Goal: Task Accomplishment & Management: Manage account settings

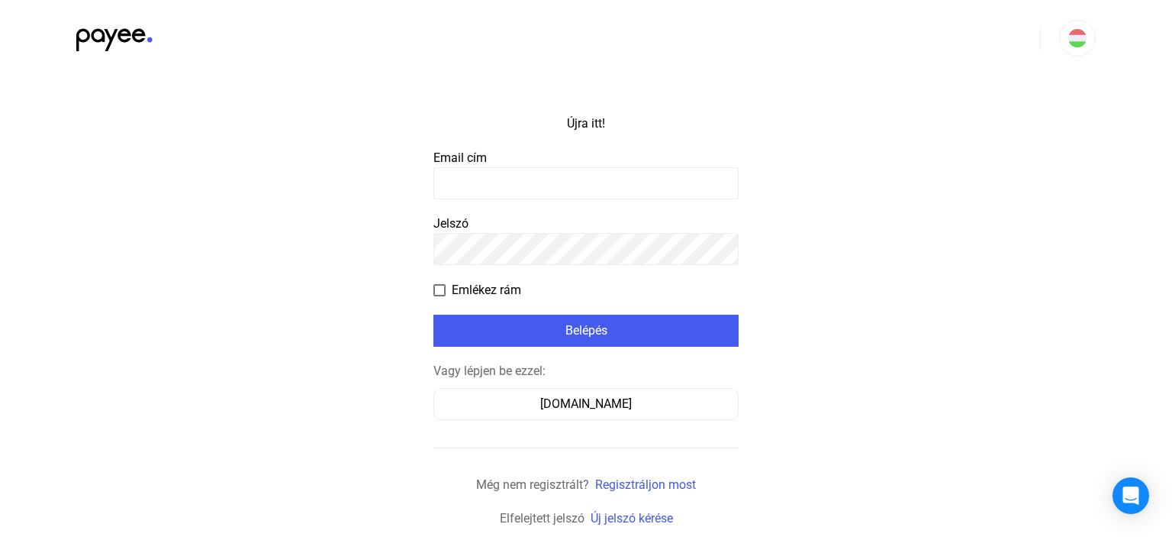
click at [497, 177] on input at bounding box center [586, 183] width 305 height 32
click at [499, 175] on input at bounding box center [586, 183] width 305 height 32
click at [466, 176] on input at bounding box center [586, 183] width 305 height 32
type input "**********"
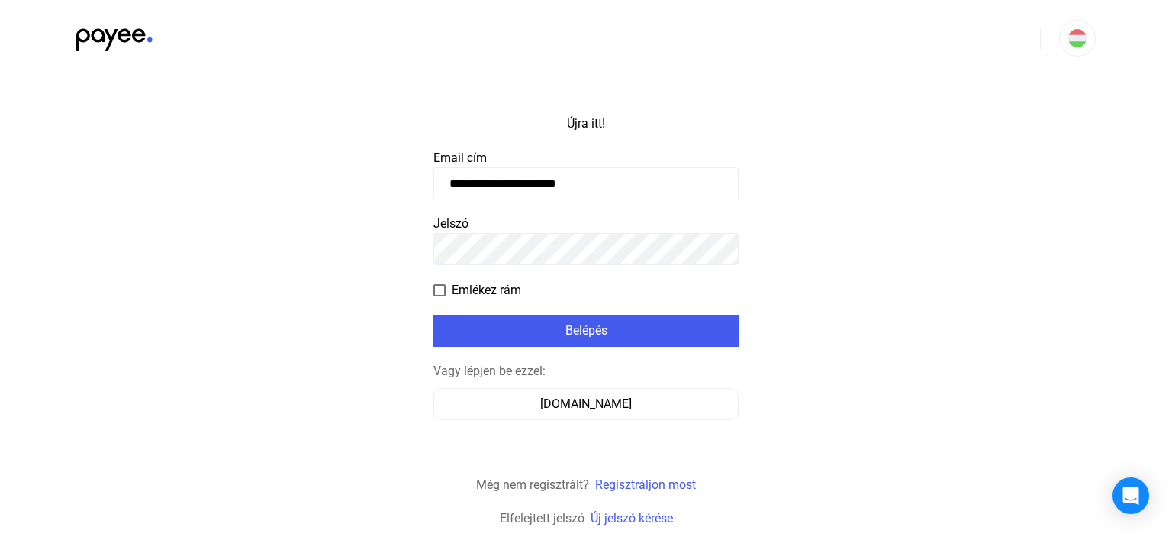
click at [436, 287] on span at bounding box center [440, 290] width 12 height 12
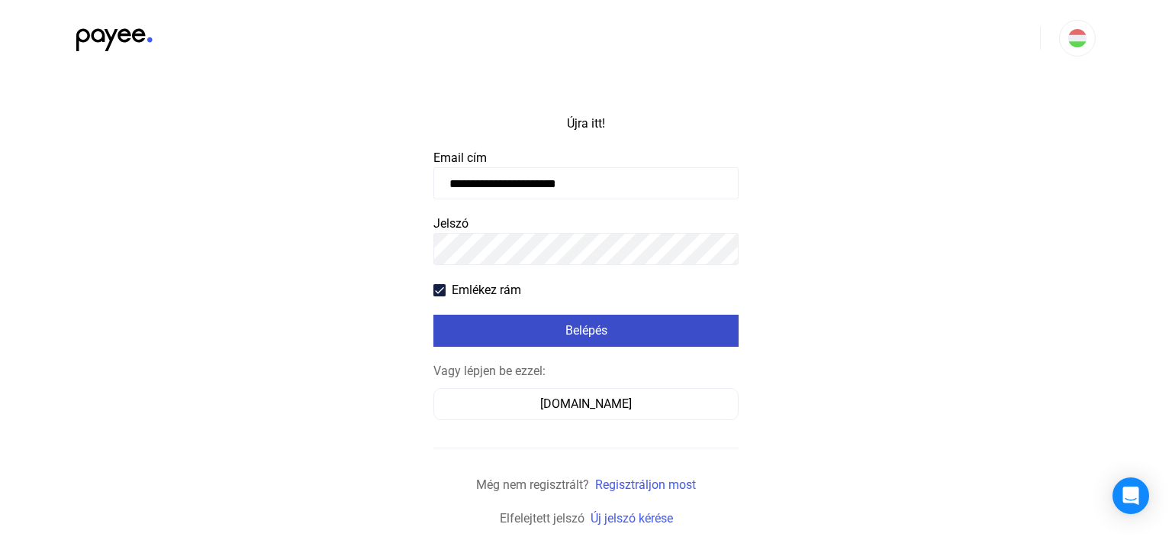
click at [588, 341] on button "Belépés" at bounding box center [586, 330] width 305 height 32
click at [572, 327] on font "Belépés" at bounding box center [587, 330] width 42 height 15
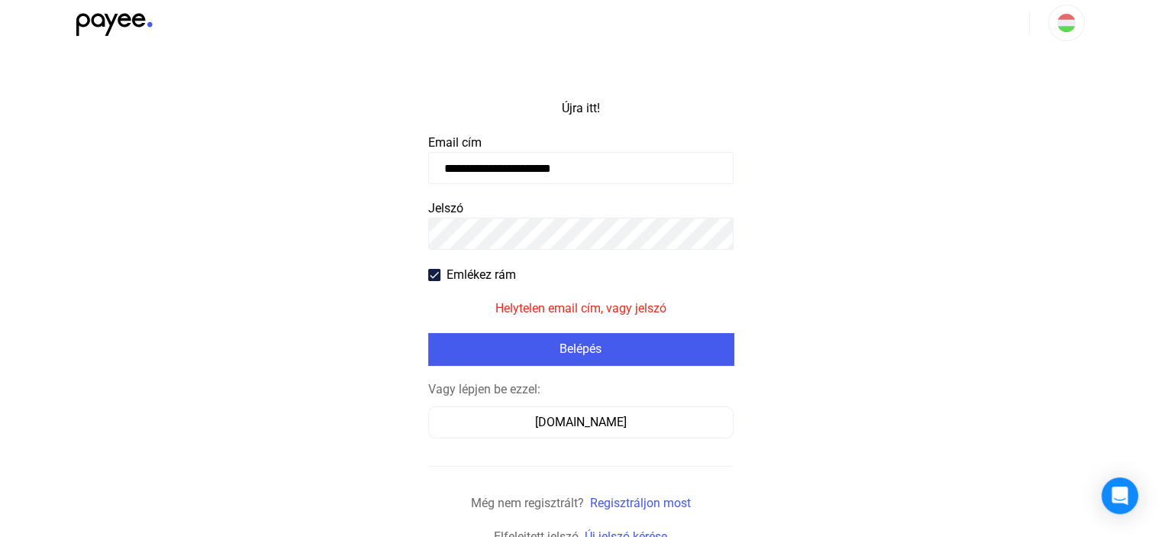
scroll to position [24, 0]
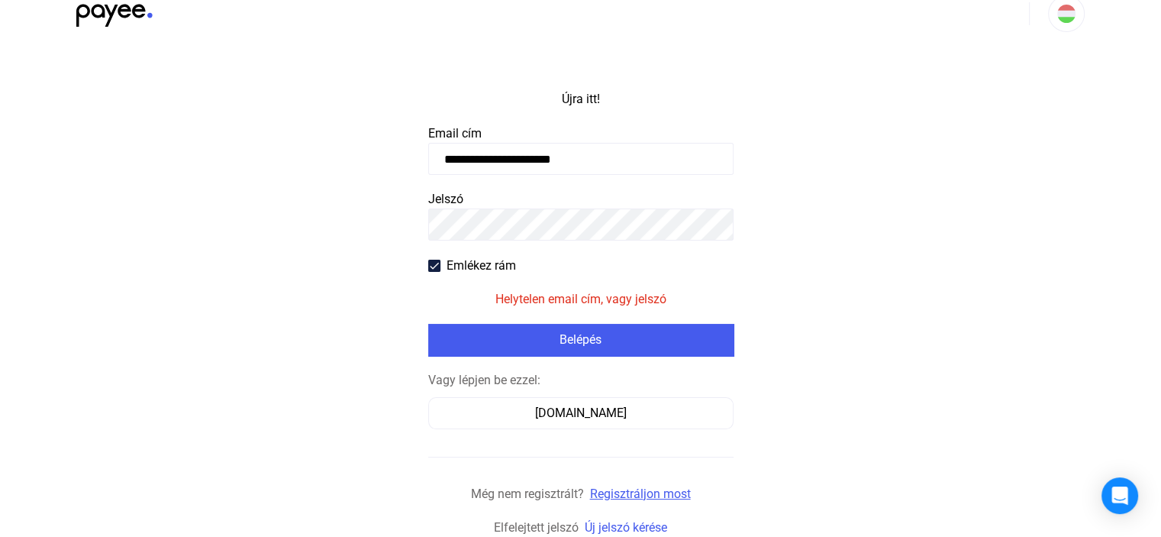
click at [662, 493] on font "Regisztráljon most" at bounding box center [640, 493] width 101 height 15
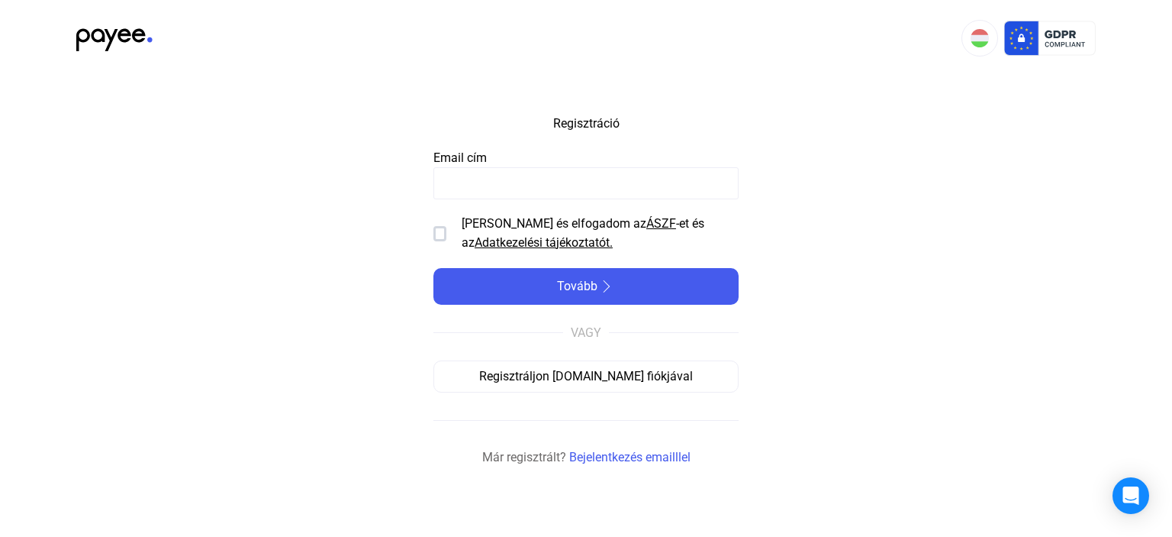
click at [498, 188] on input at bounding box center [586, 183] width 305 height 32
type input "**********"
click at [435, 228] on div at bounding box center [440, 233] width 13 height 15
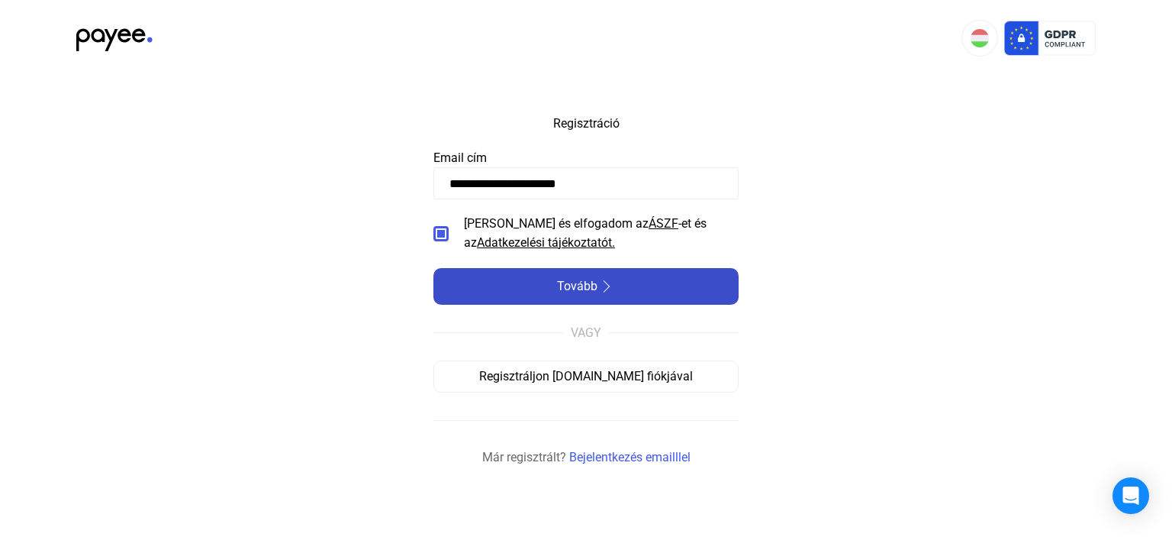
click at [601, 284] on img at bounding box center [607, 286] width 18 height 12
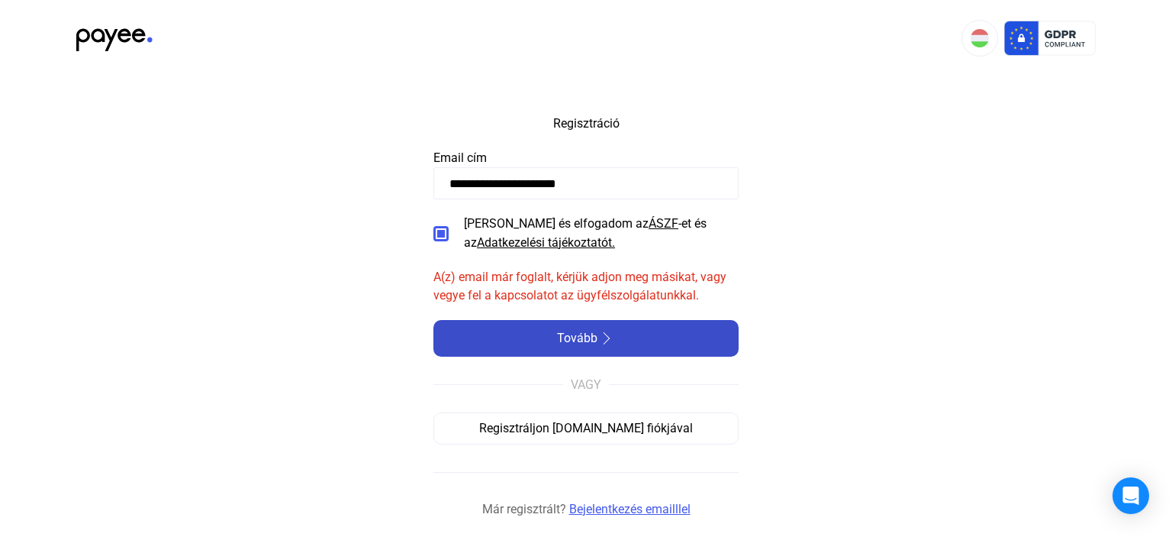
click at [631, 511] on font "Bejelentkezés emailllel" at bounding box center [629, 508] width 121 height 15
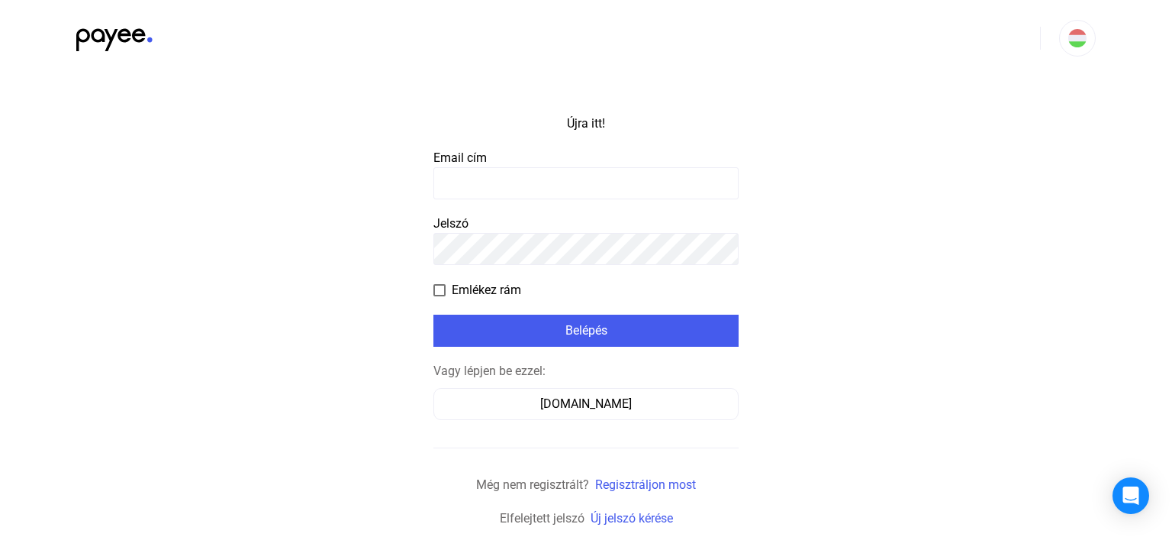
click at [492, 161] on payee-form-field "Email cím" at bounding box center [586, 174] width 305 height 50
click at [498, 170] on input at bounding box center [586, 183] width 305 height 32
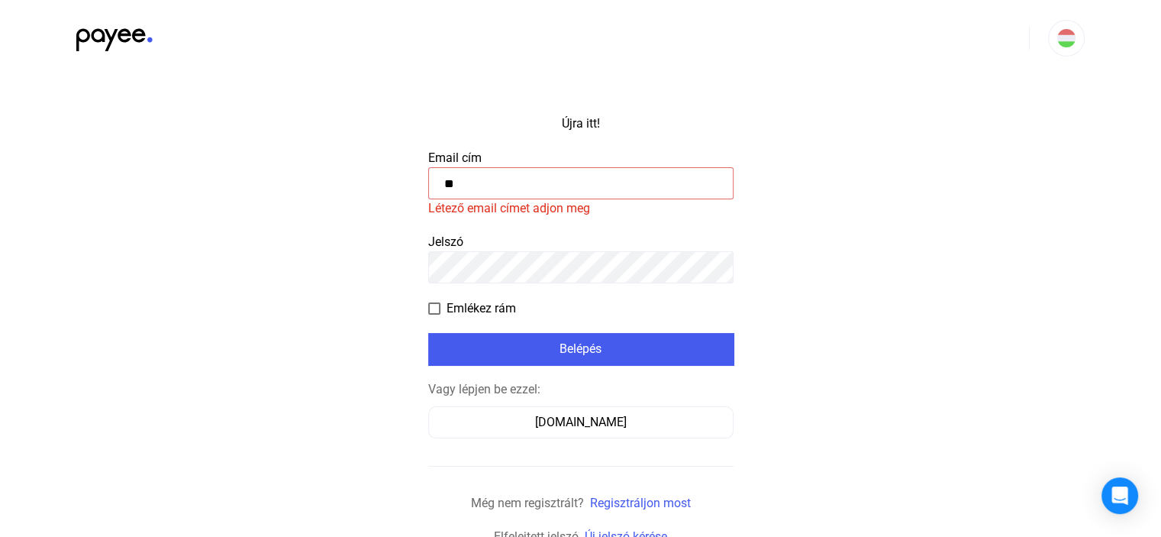
type input "*"
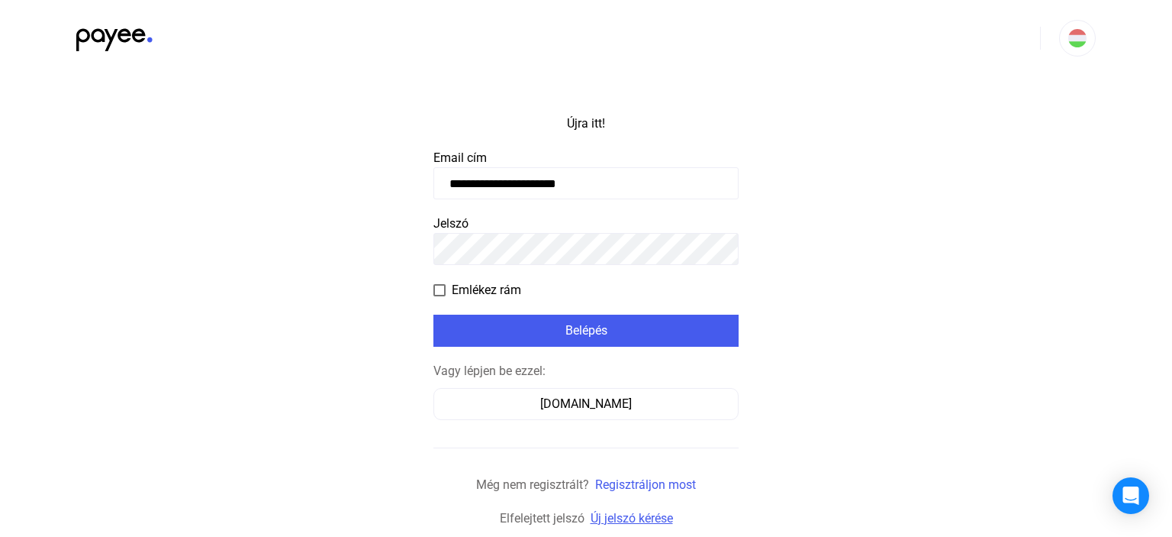
type input "**********"
click at [649, 520] on font "Új jelszó kérése" at bounding box center [632, 518] width 82 height 15
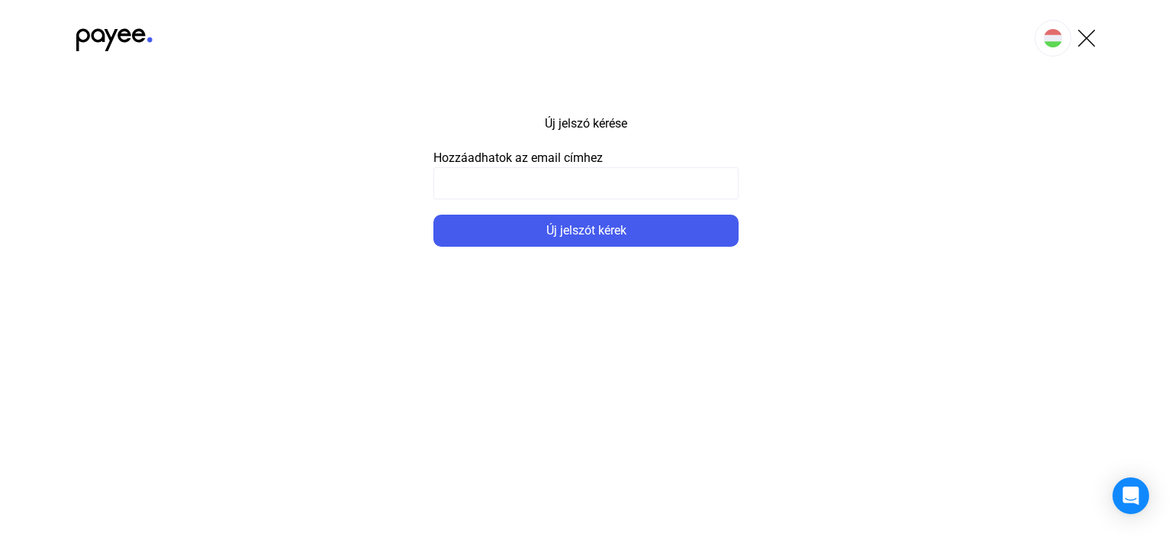
click at [535, 188] on input at bounding box center [586, 183] width 305 height 32
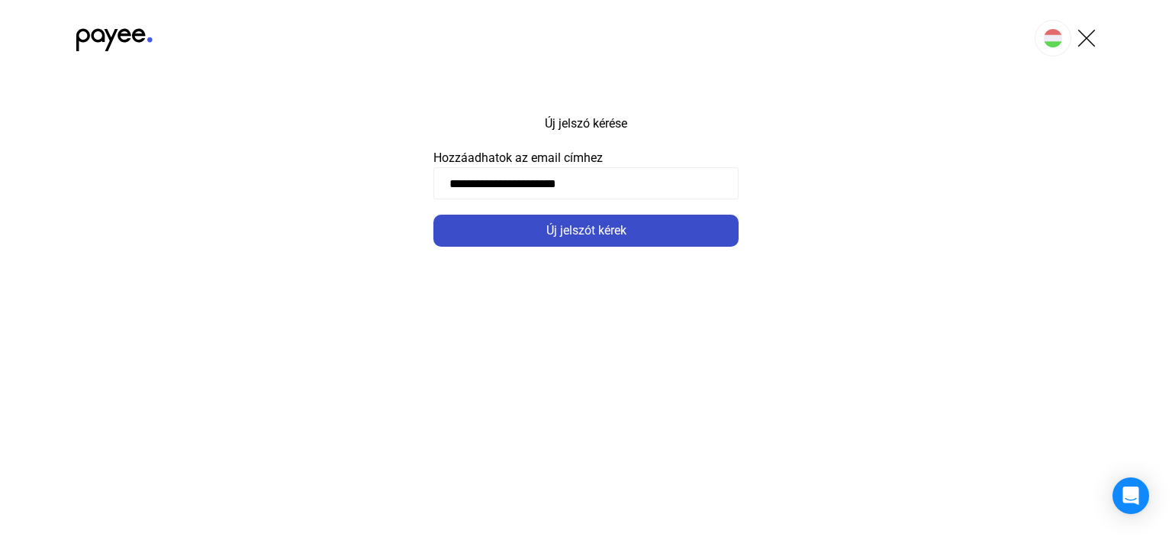
type input "**********"
click at [598, 237] on font "Új jelszót kérek" at bounding box center [586, 230] width 80 height 15
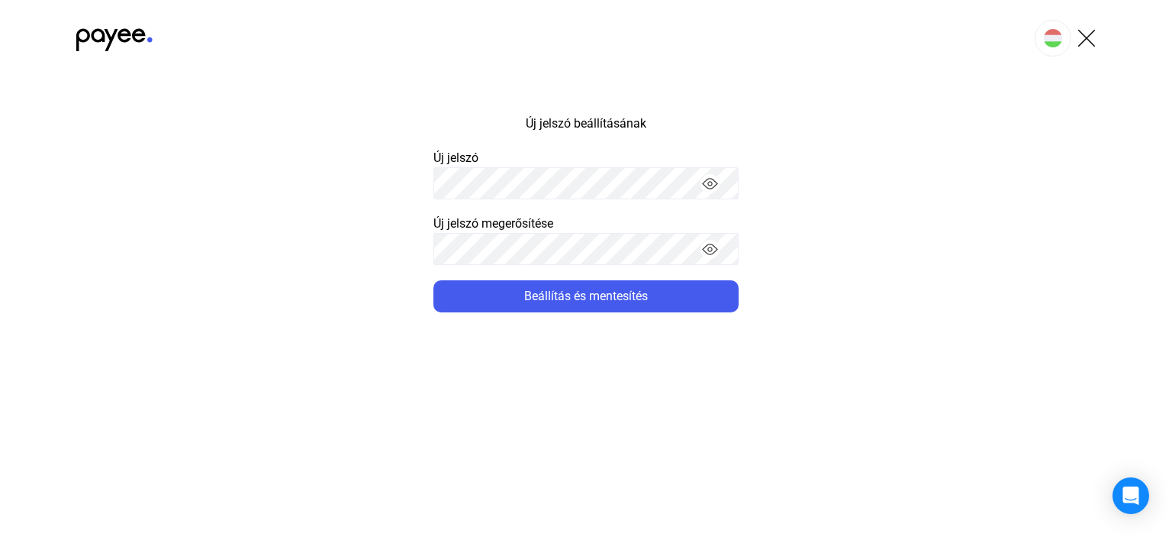
click at [448, 164] on font "Új jelszó" at bounding box center [456, 157] width 45 height 15
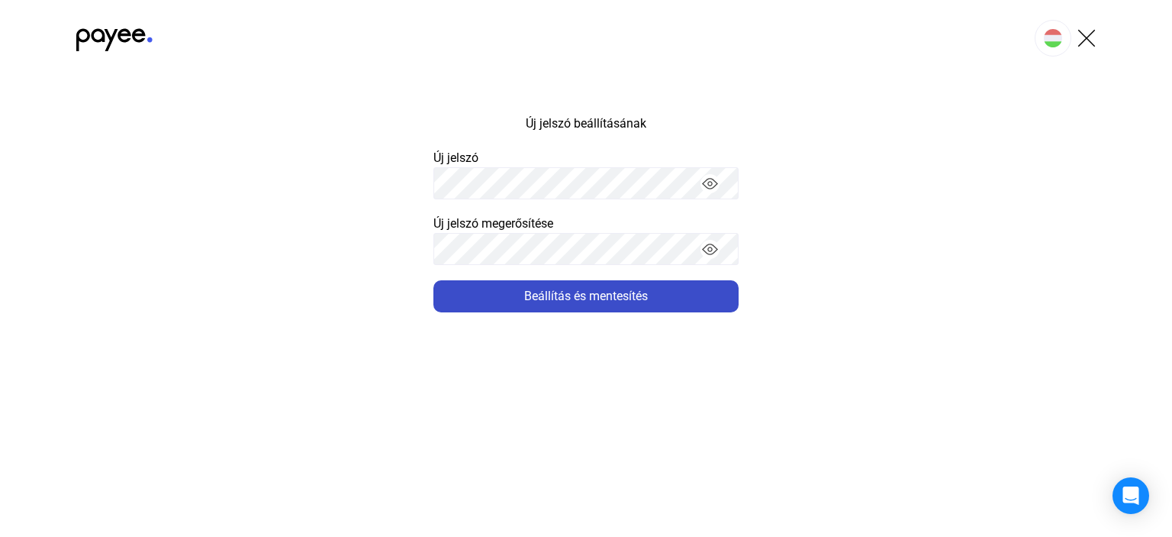
click at [484, 299] on div "Beállítás és mentesítés" at bounding box center [586, 296] width 296 height 18
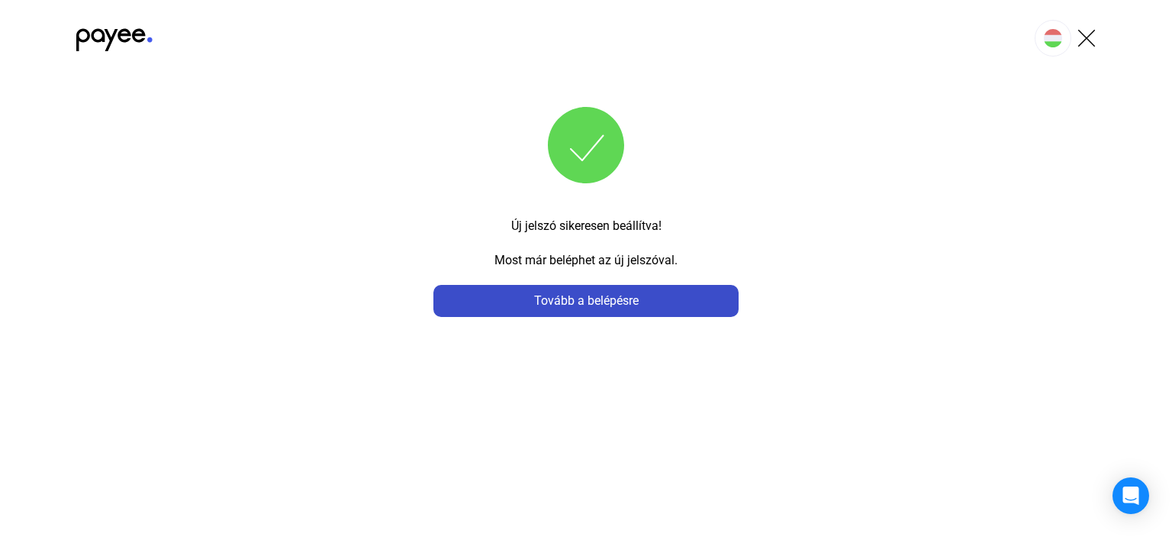
click at [611, 309] on div "Tovább a belépésre" at bounding box center [586, 301] width 296 height 18
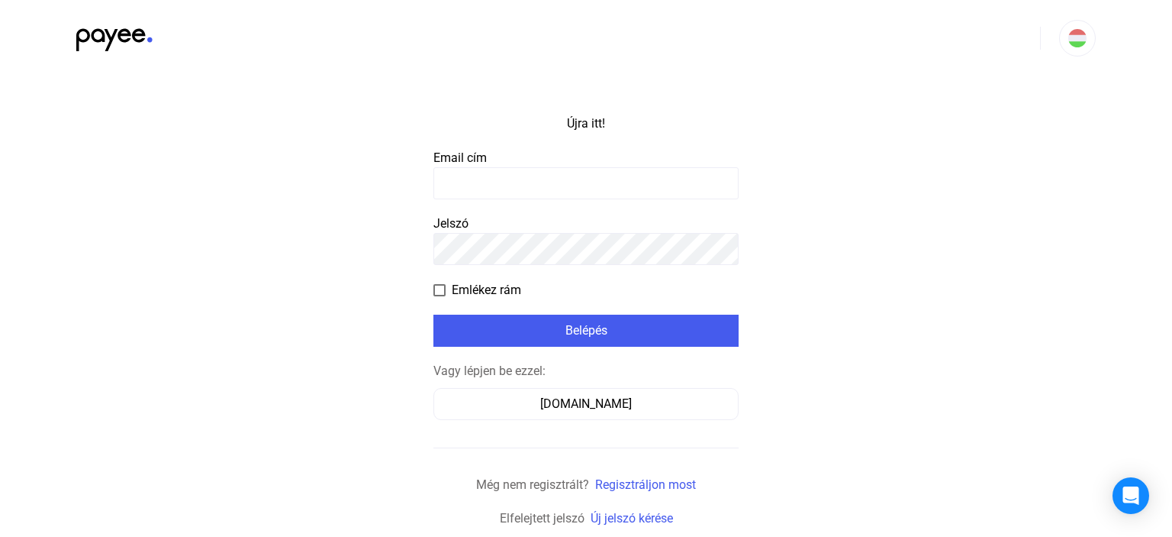
click at [498, 179] on input at bounding box center [586, 183] width 305 height 32
type input "**********"
click input "submit" at bounding box center [0, 0] width 0 height 0
